Goal: Navigation & Orientation: Find specific page/section

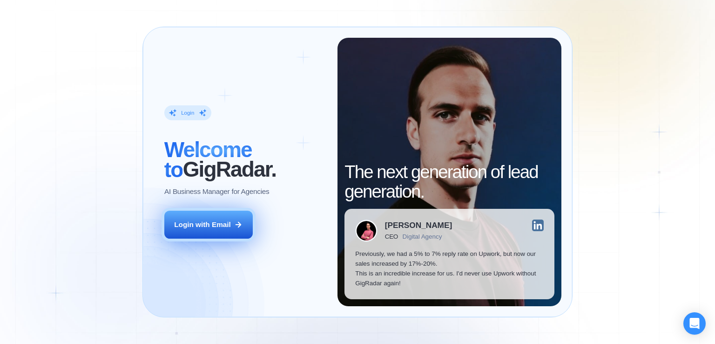
click at [220, 227] on div "Login with Email" at bounding box center [202, 224] width 57 height 10
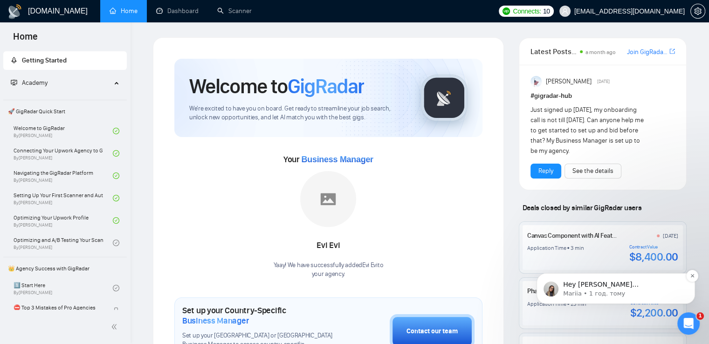
click at [644, 284] on p "Hey [PERSON_NAME][EMAIL_ADDRESS][DOMAIN_NAME], Looks like your Upwork agency Ou…" at bounding box center [623, 284] width 120 height 9
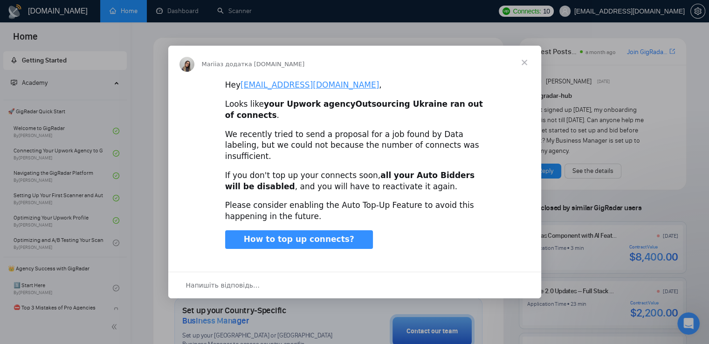
click at [528, 69] on span "Закрити" at bounding box center [524, 63] width 34 height 34
